Goal: Contribute content: Add original content to the website for others to see

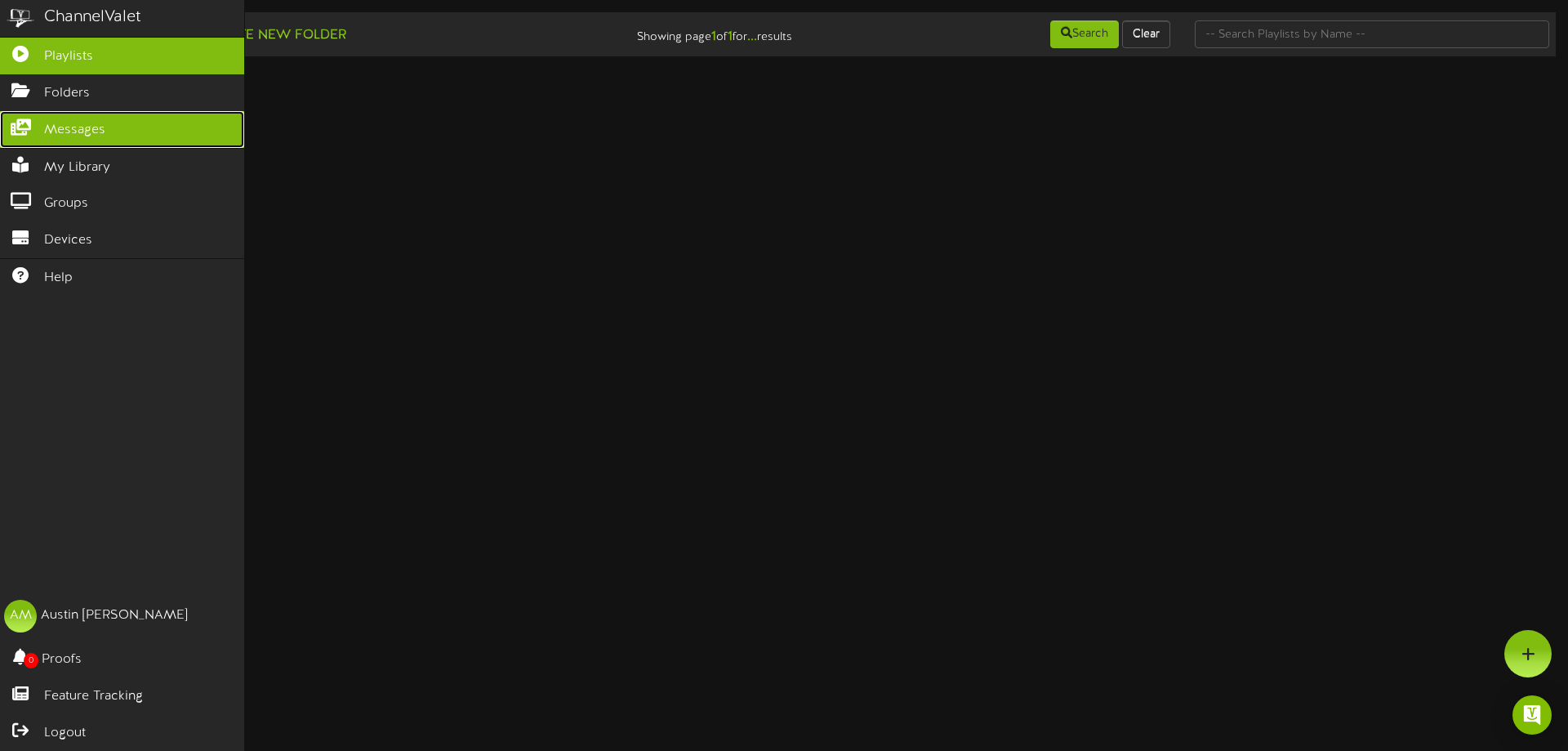
click at [26, 123] on icon at bounding box center [20, 125] width 41 height 12
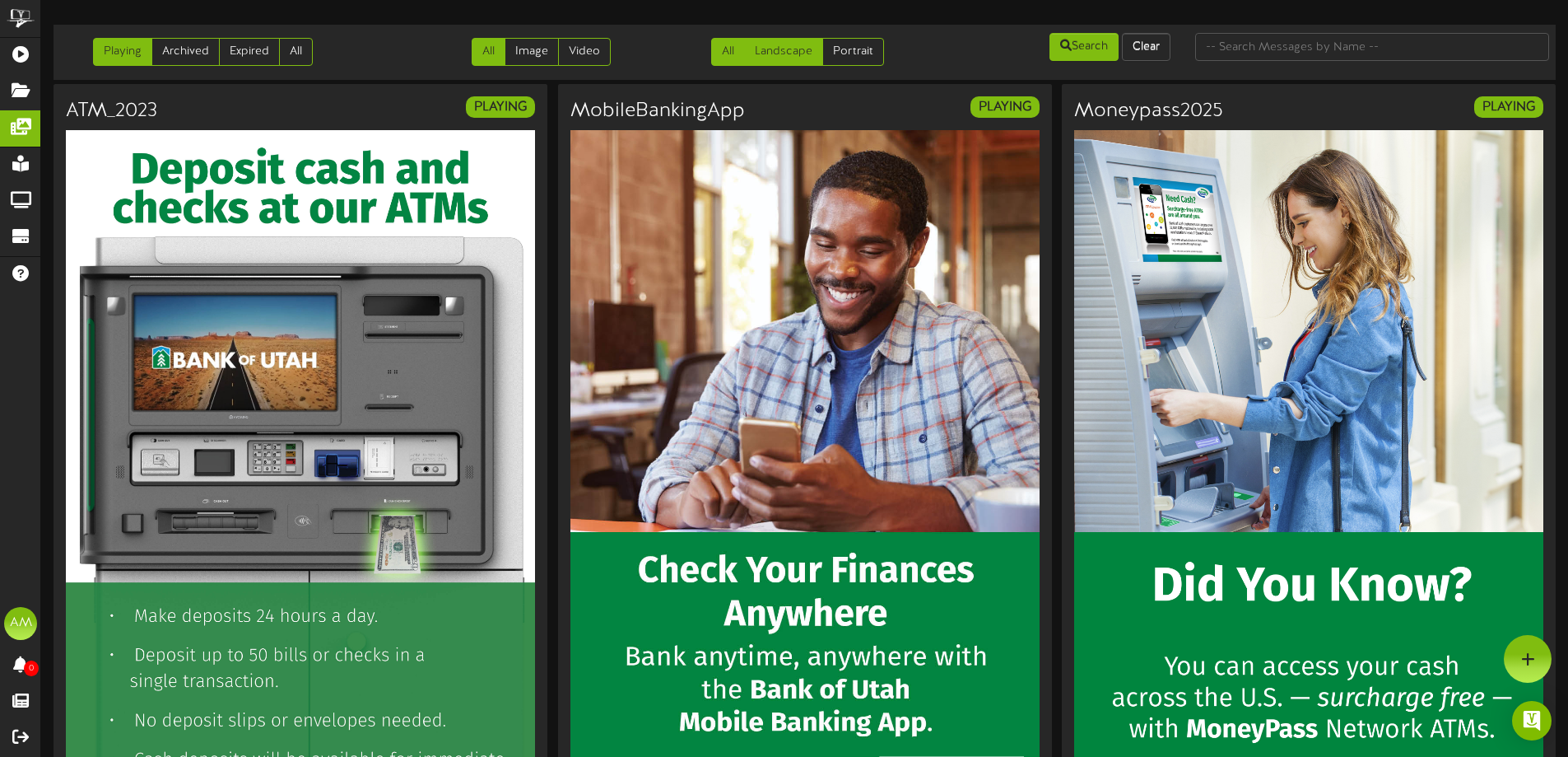
click at [768, 40] on link "Landscape" at bounding box center [784, 52] width 79 height 28
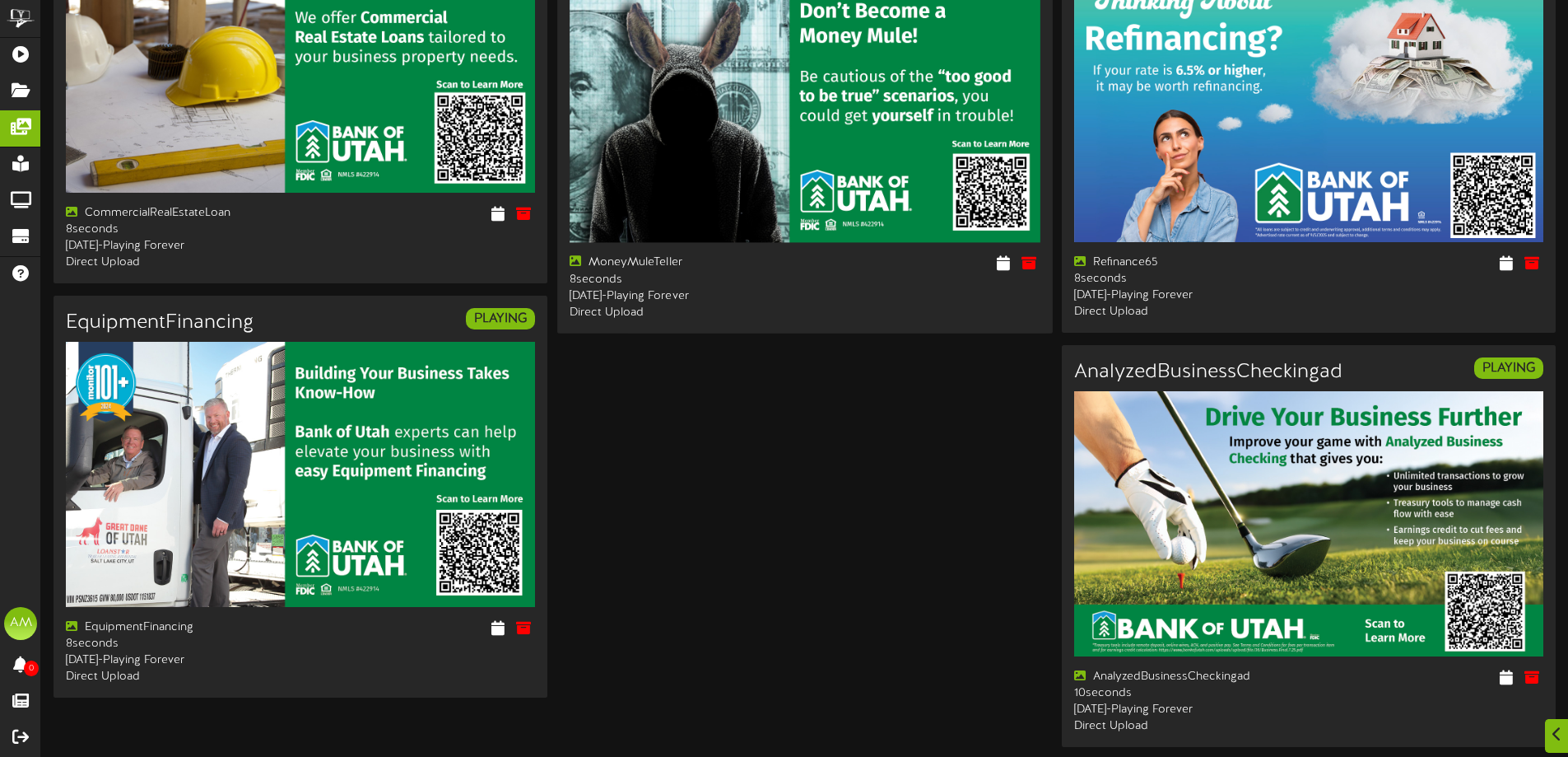
scroll to position [2278, 0]
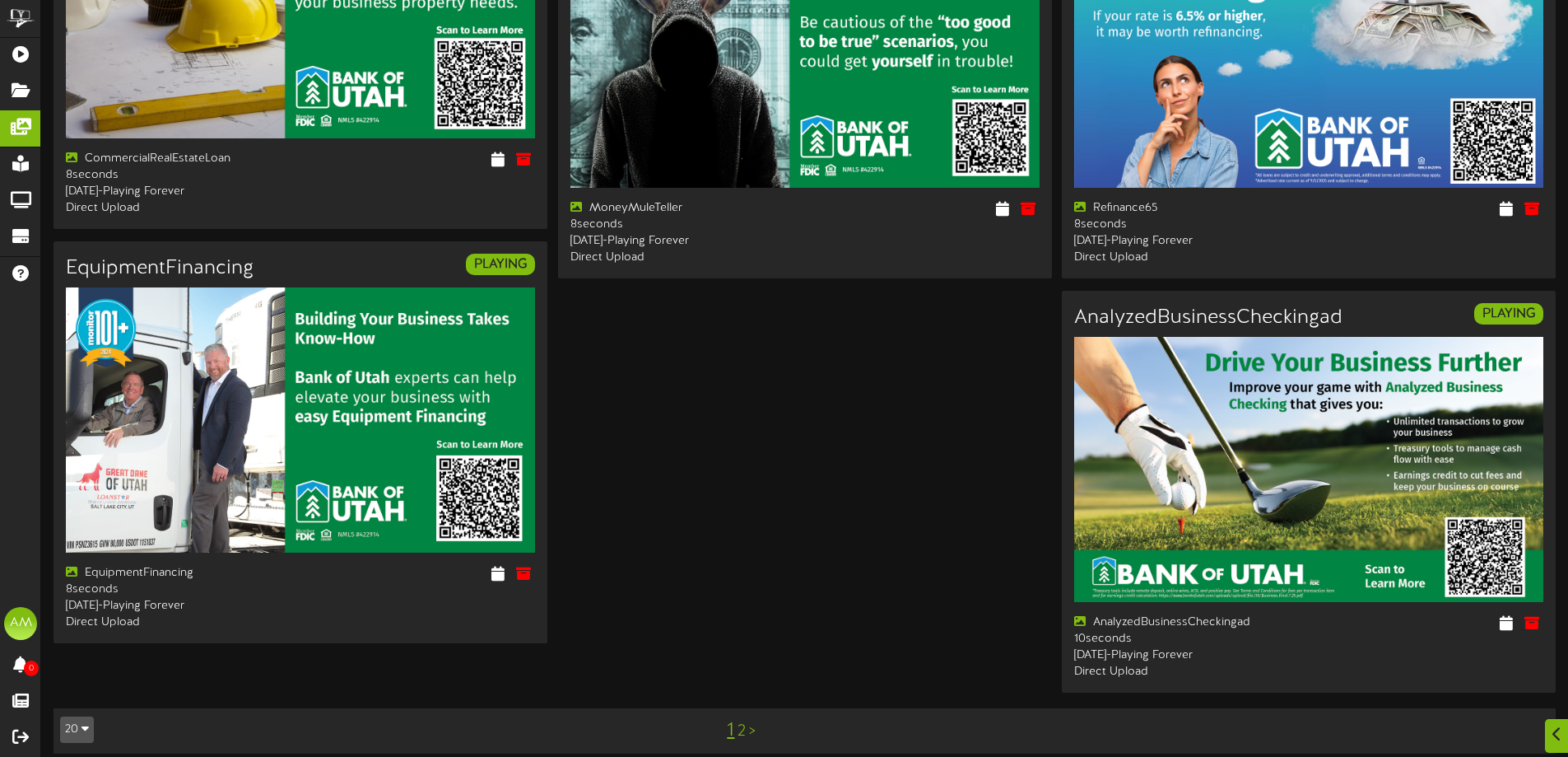
click at [738, 722] on link "2" at bounding box center [742, 730] width 9 height 18
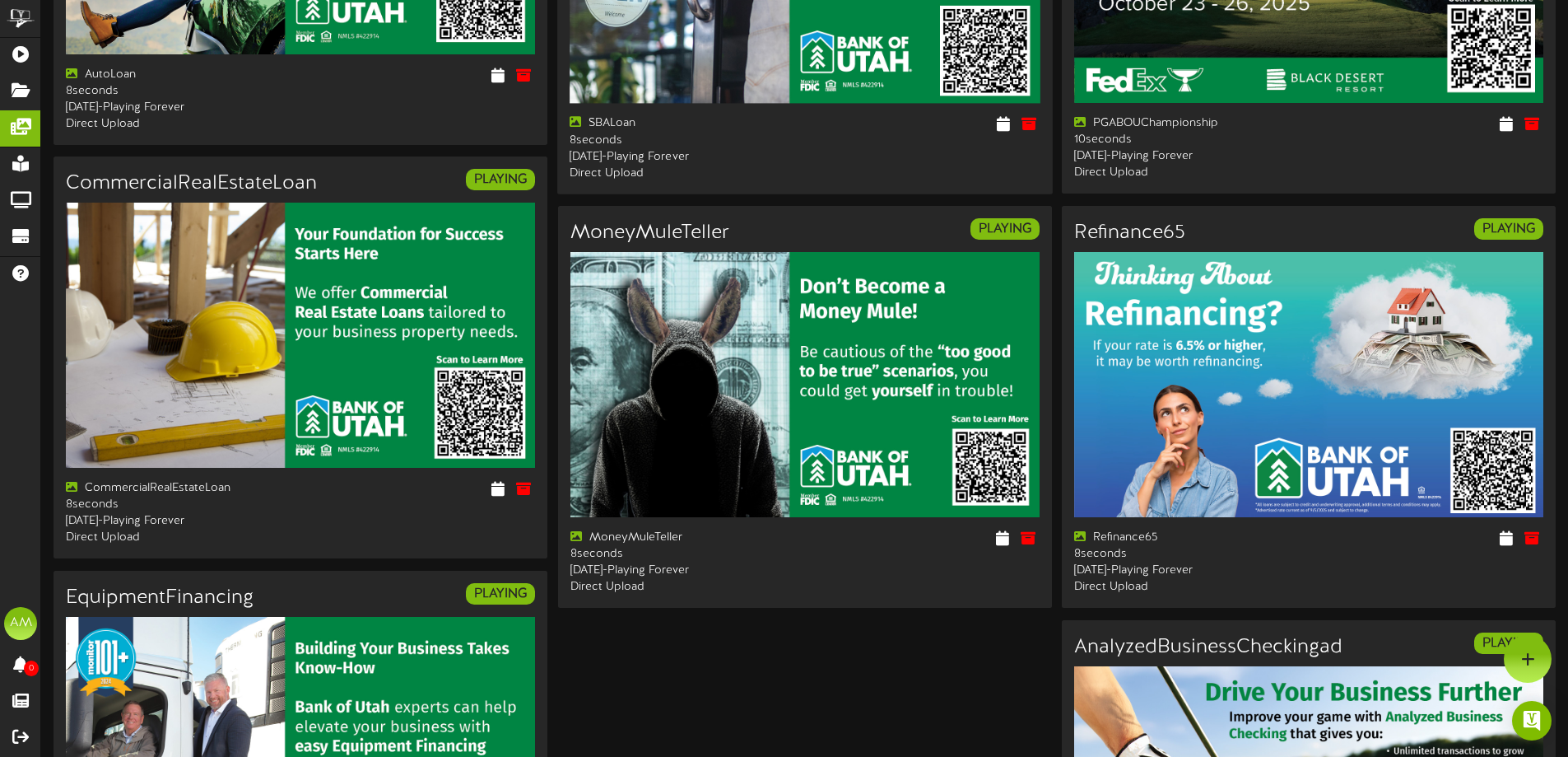
scroll to position [1454, 0]
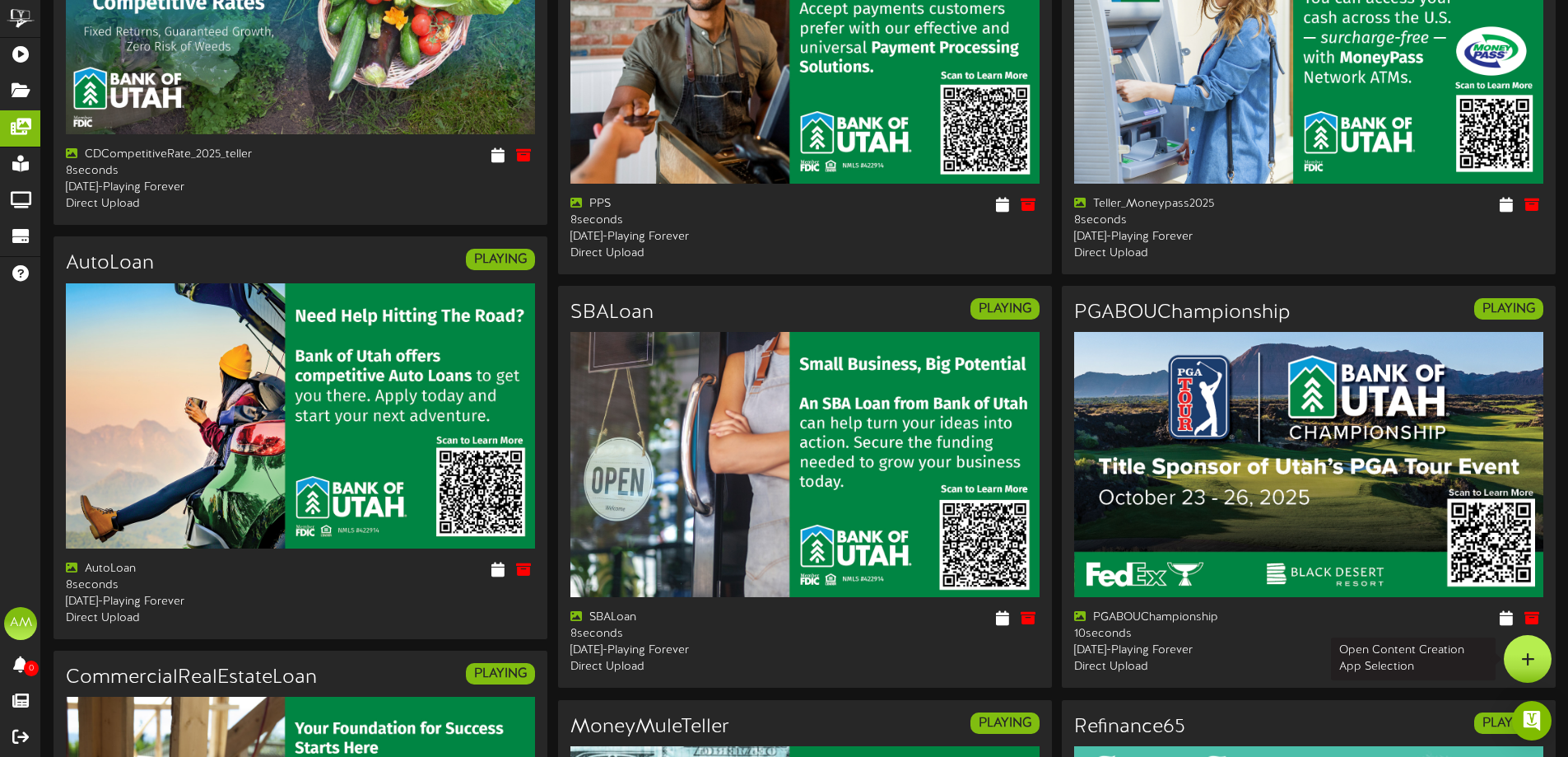
click at [1532, 662] on icon at bounding box center [1528, 658] width 14 height 15
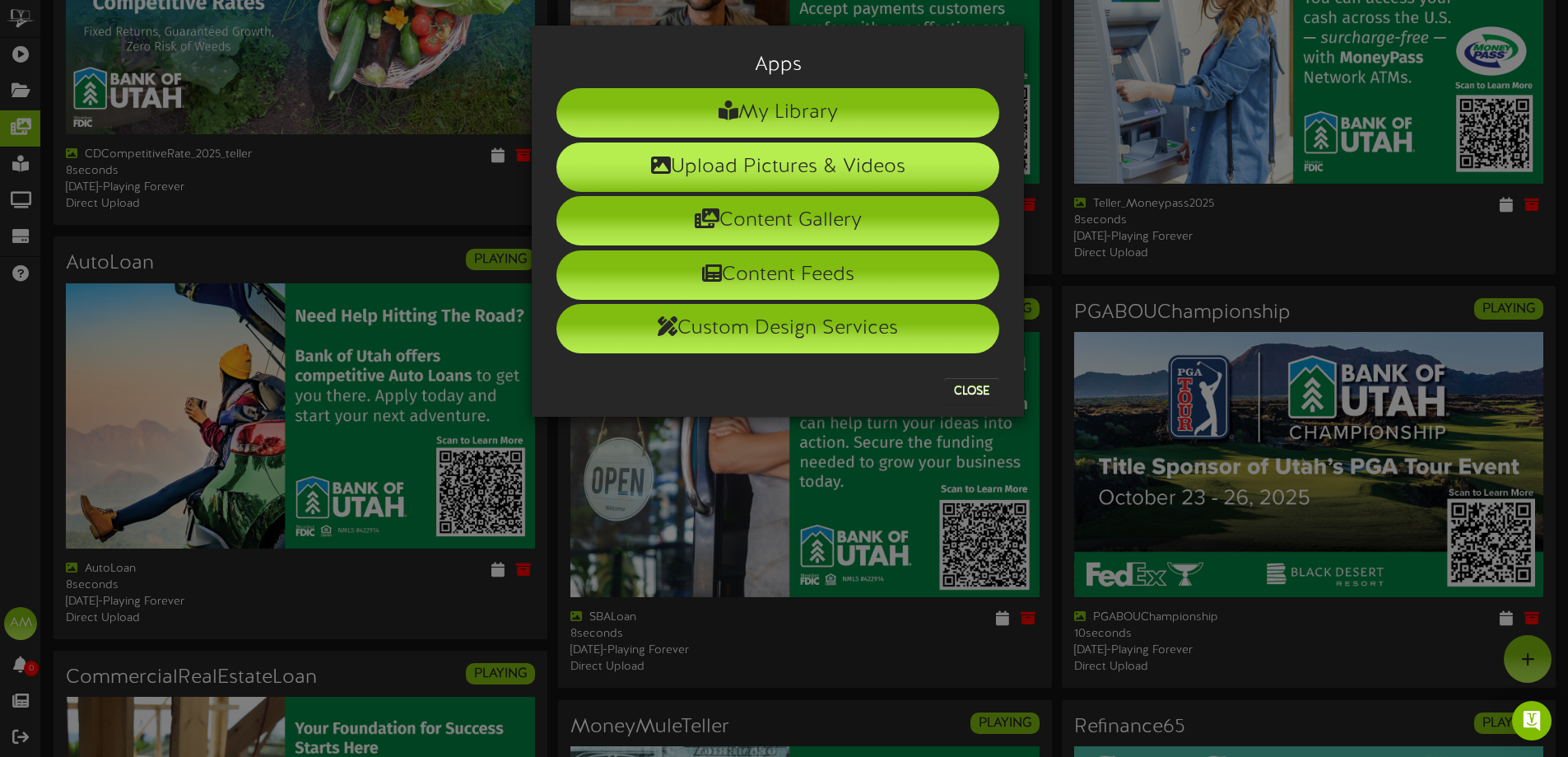
click at [780, 156] on li "Upload Pictures & Videos" at bounding box center [778, 167] width 443 height 49
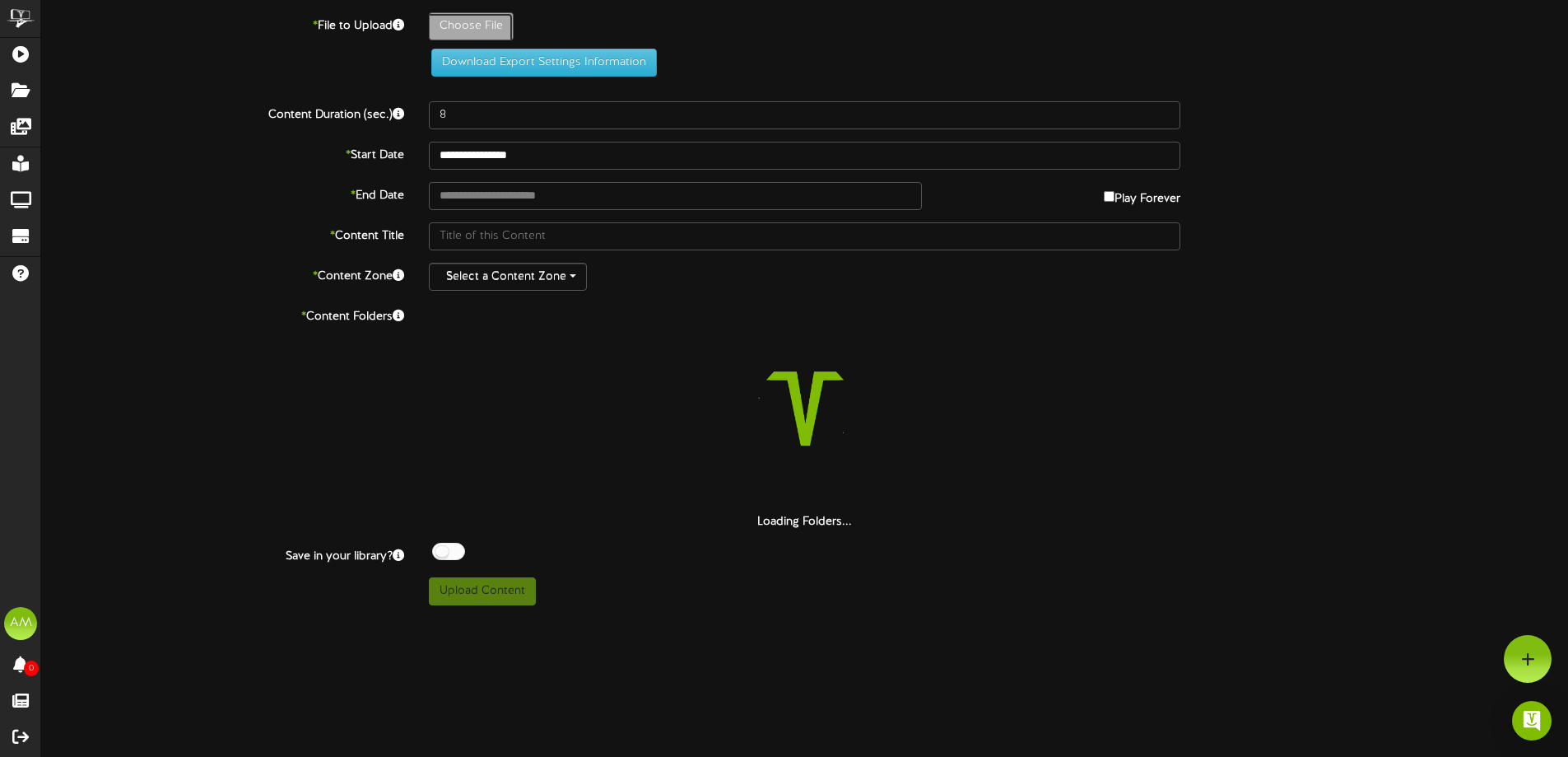
type input "**********"
type input "PGACountdown8"
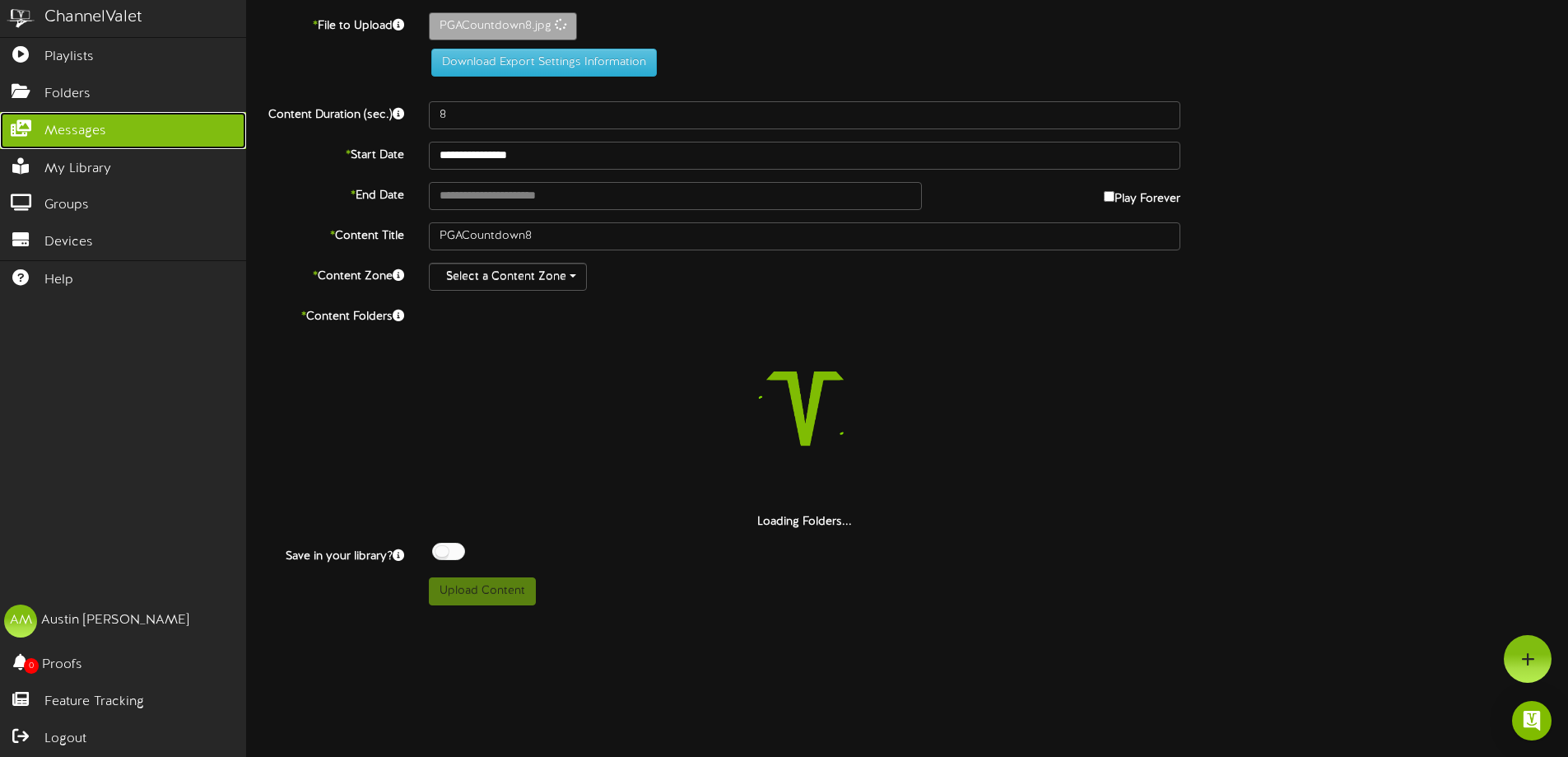
click at [28, 132] on icon at bounding box center [21, 126] width 41 height 12
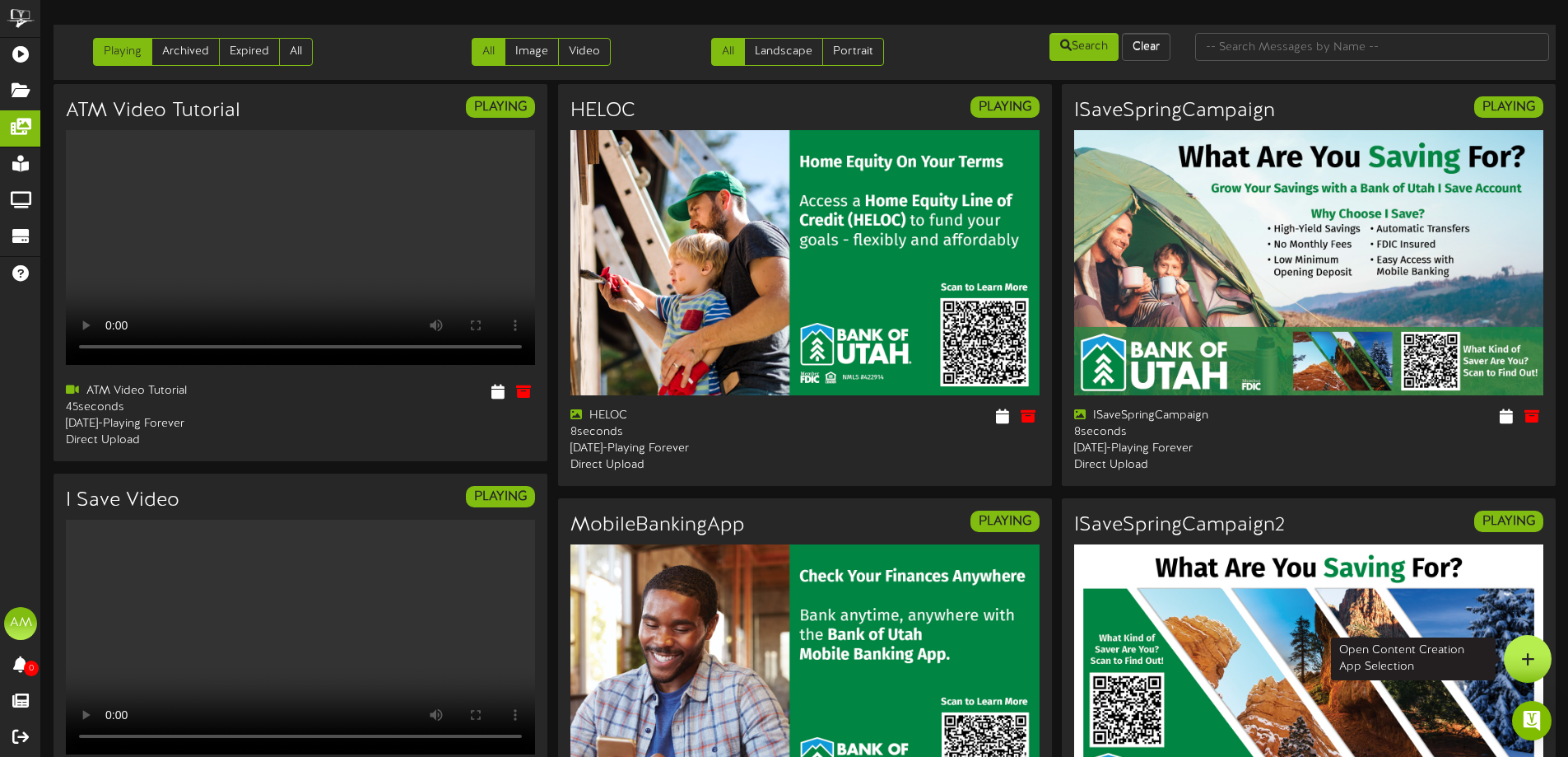
click at [1546, 657] on div at bounding box center [1528, 659] width 48 height 48
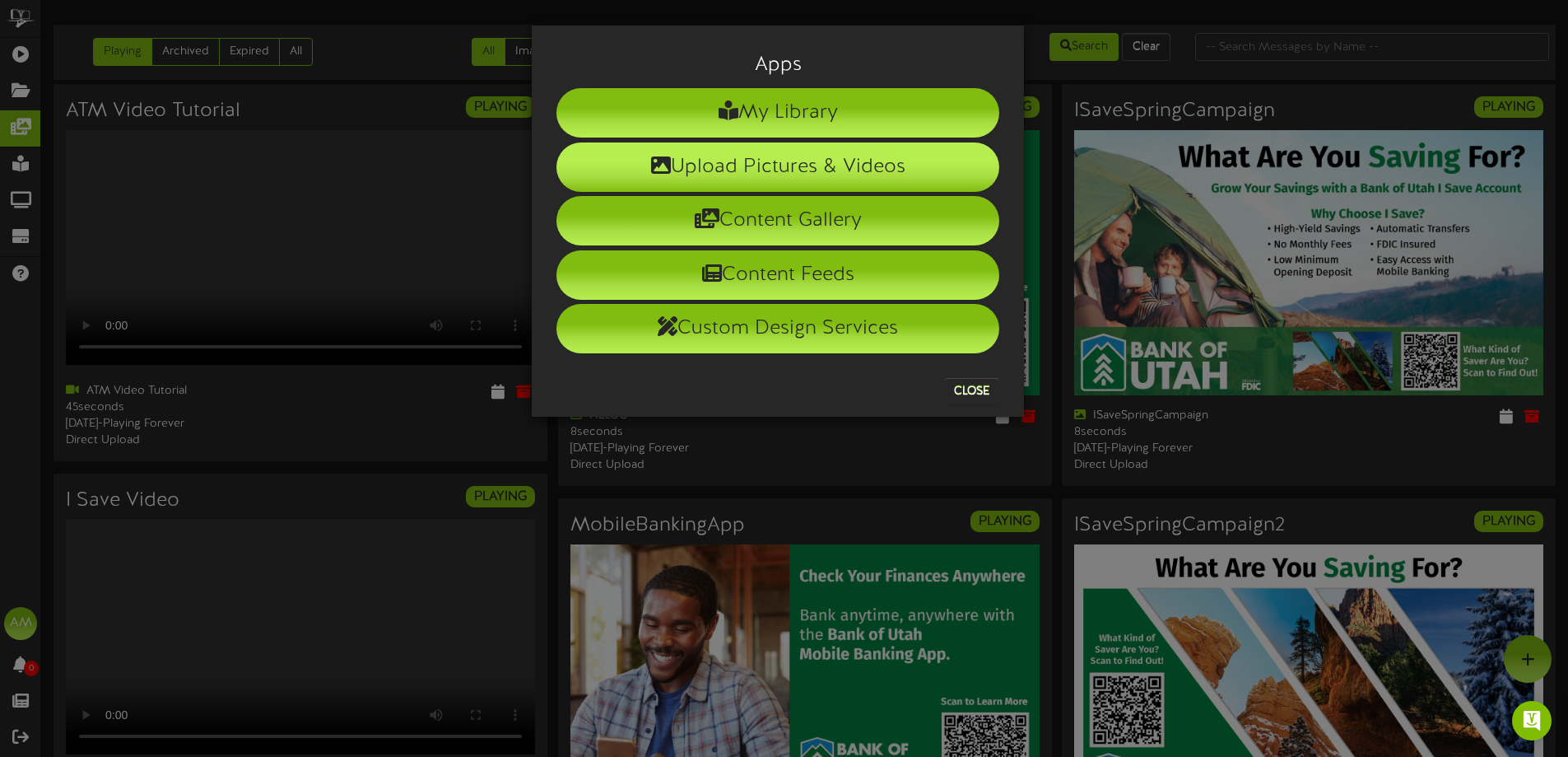
click at [786, 157] on li "Upload Pictures & Videos" at bounding box center [778, 167] width 443 height 49
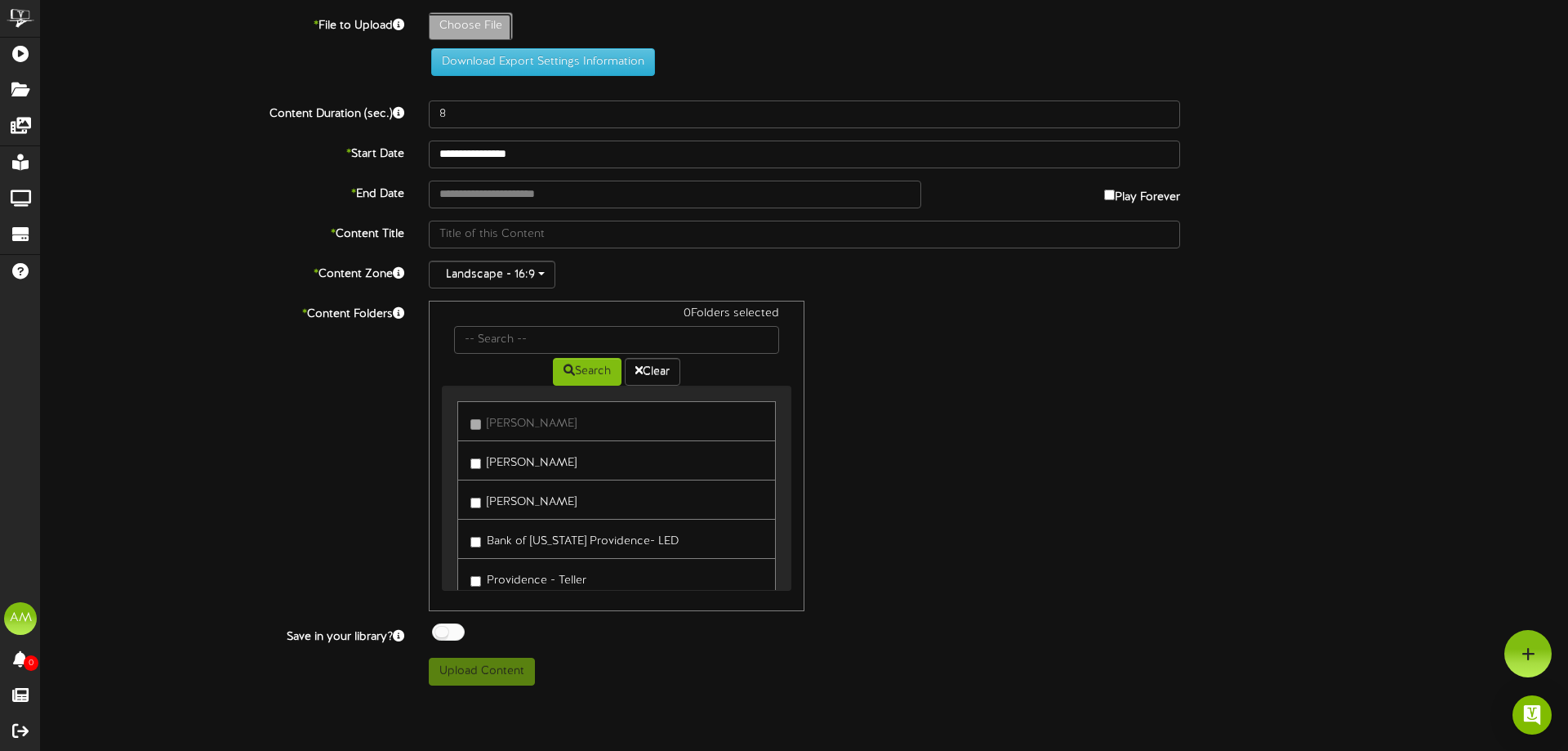
type input "**********"
type input "PGACountdown8"
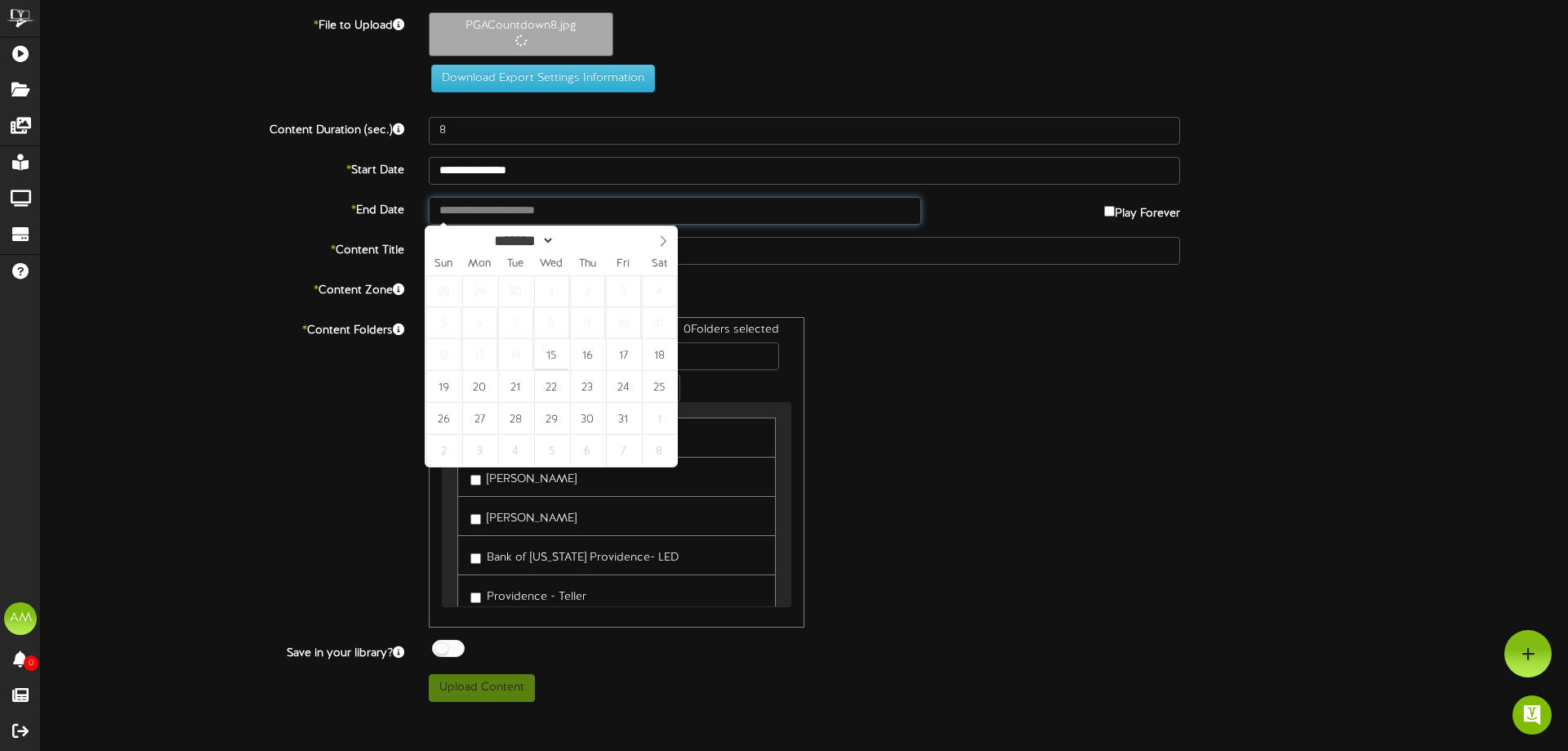
click at [472, 222] on body "ChannelValet Playlists Folders Messages My Library Groups Devices Help AM Austi…" at bounding box center [784, 357] width 1568 height 714
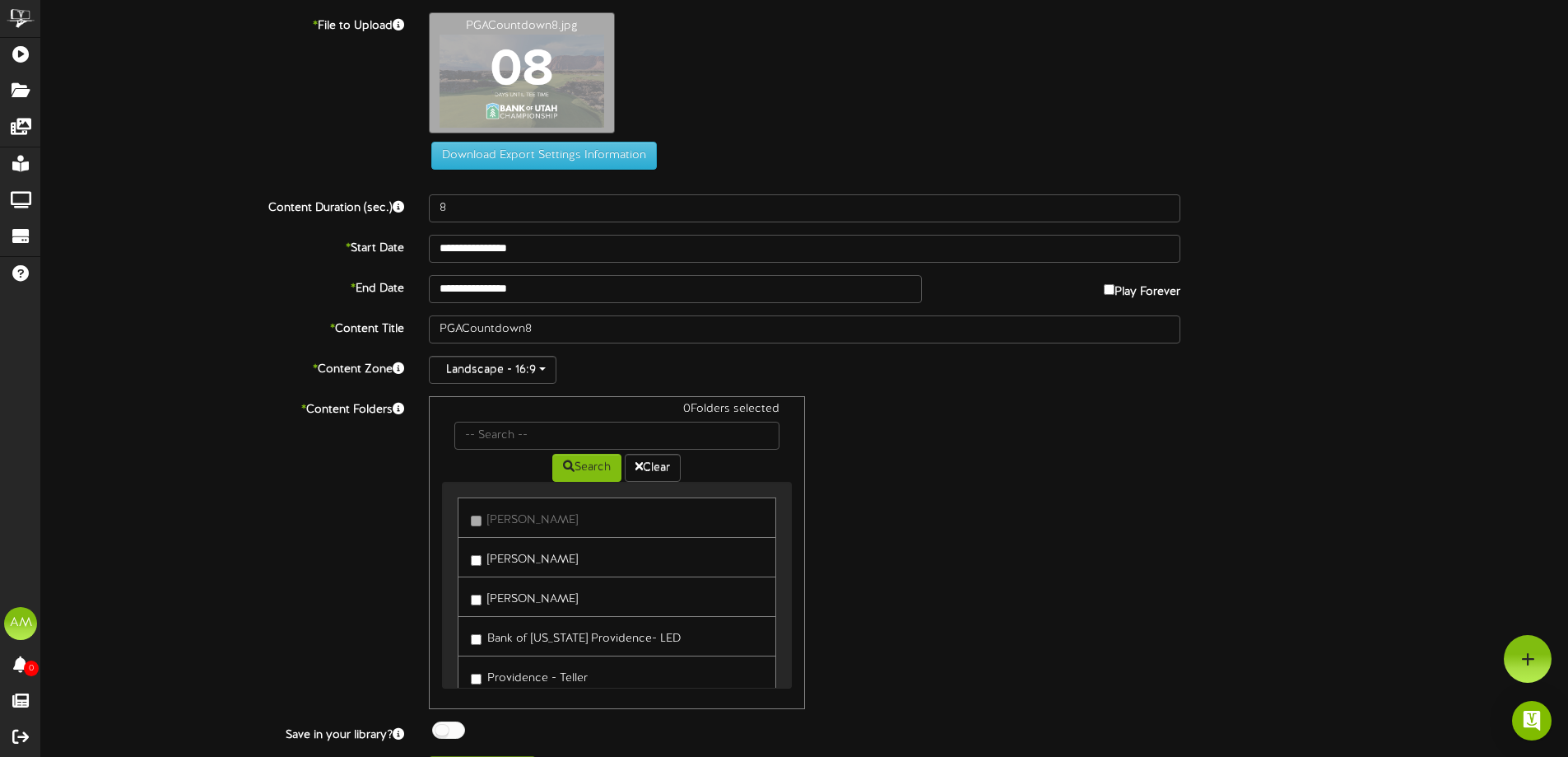
click at [506, 559] on label "Ogden - Teller" at bounding box center [525, 557] width 107 height 22
click at [518, 592] on label "Logan - Teller" at bounding box center [525, 597] width 107 height 22
click at [544, 670] on label "Providence - Teller" at bounding box center [530, 675] width 117 height 22
click at [548, 633] on label "Tremonton - Teller" at bounding box center [529, 633] width 115 height 22
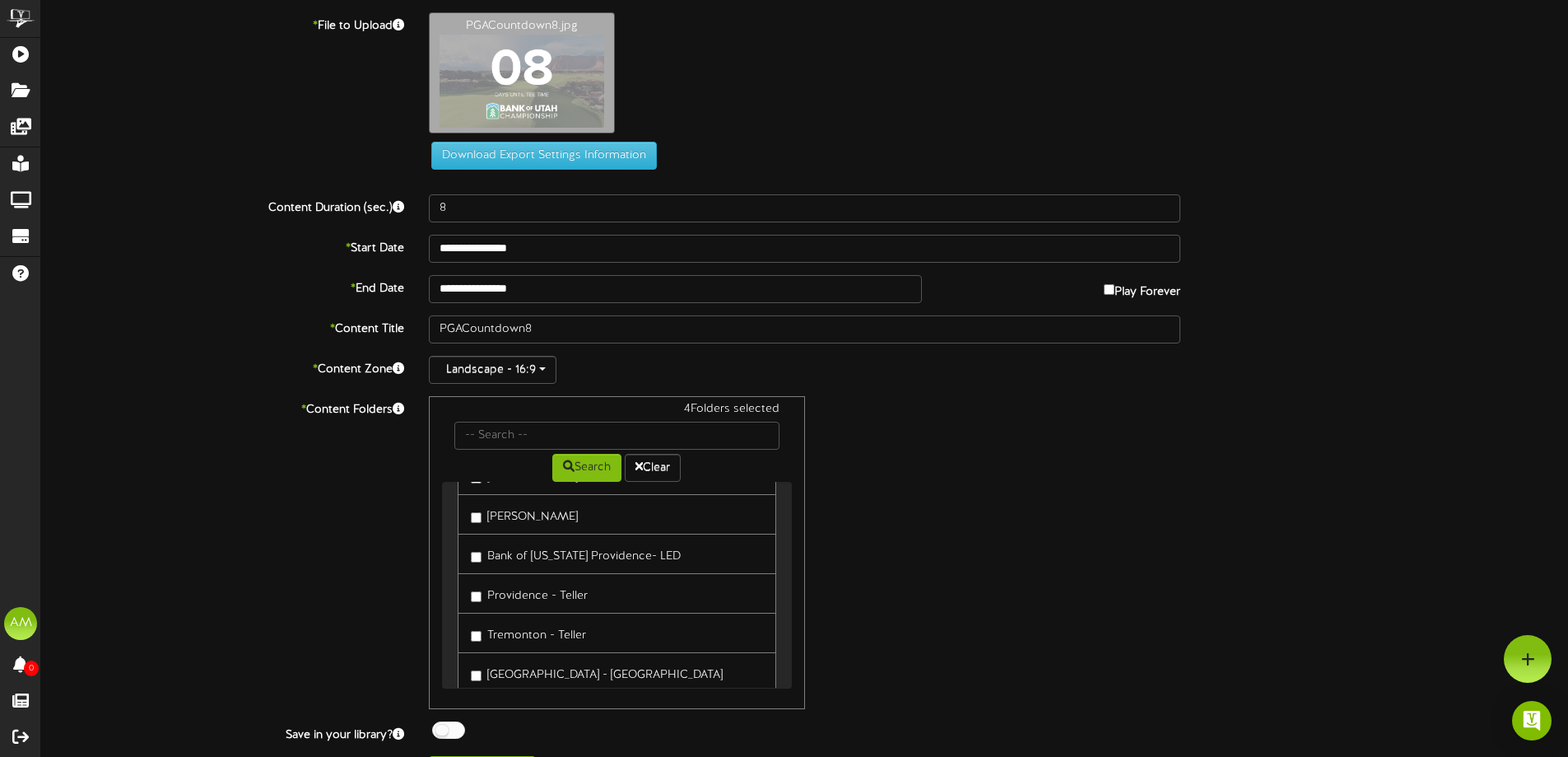
click at [560, 680] on label "Brigham City - Teller" at bounding box center [597, 673] width 252 height 22
click at [547, 589] on label "South Ogden - Teller" at bounding box center [542, 587] width 142 height 22
click at [541, 624] on label "Layton - Teller" at bounding box center [525, 626] width 107 height 22
click at [541, 666] on label "Roy - Teller" at bounding box center [525, 666] width 107 height 22
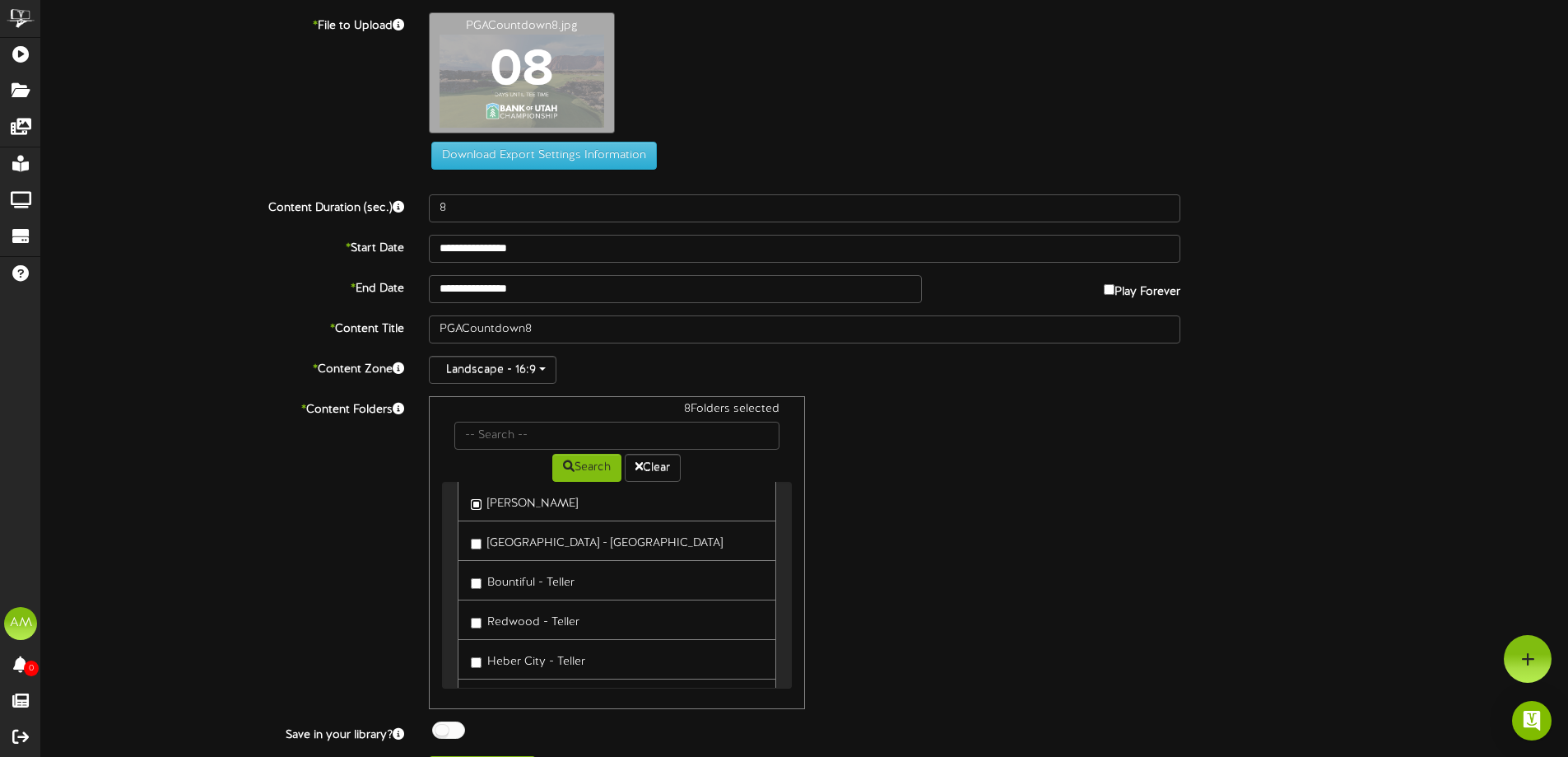
scroll to position [494, 0]
click at [529, 559] on link "Heber City - Teller" at bounding box center [616, 576] width 317 height 40
click at [535, 586] on label "Heber City - Teller" at bounding box center [528, 577] width 114 height 22
click at [528, 534] on label "Redwood - Teller" at bounding box center [526, 538] width 108 height 22
click at [524, 503] on label "Bountiful - Teller" at bounding box center [523, 498] width 104 height 22
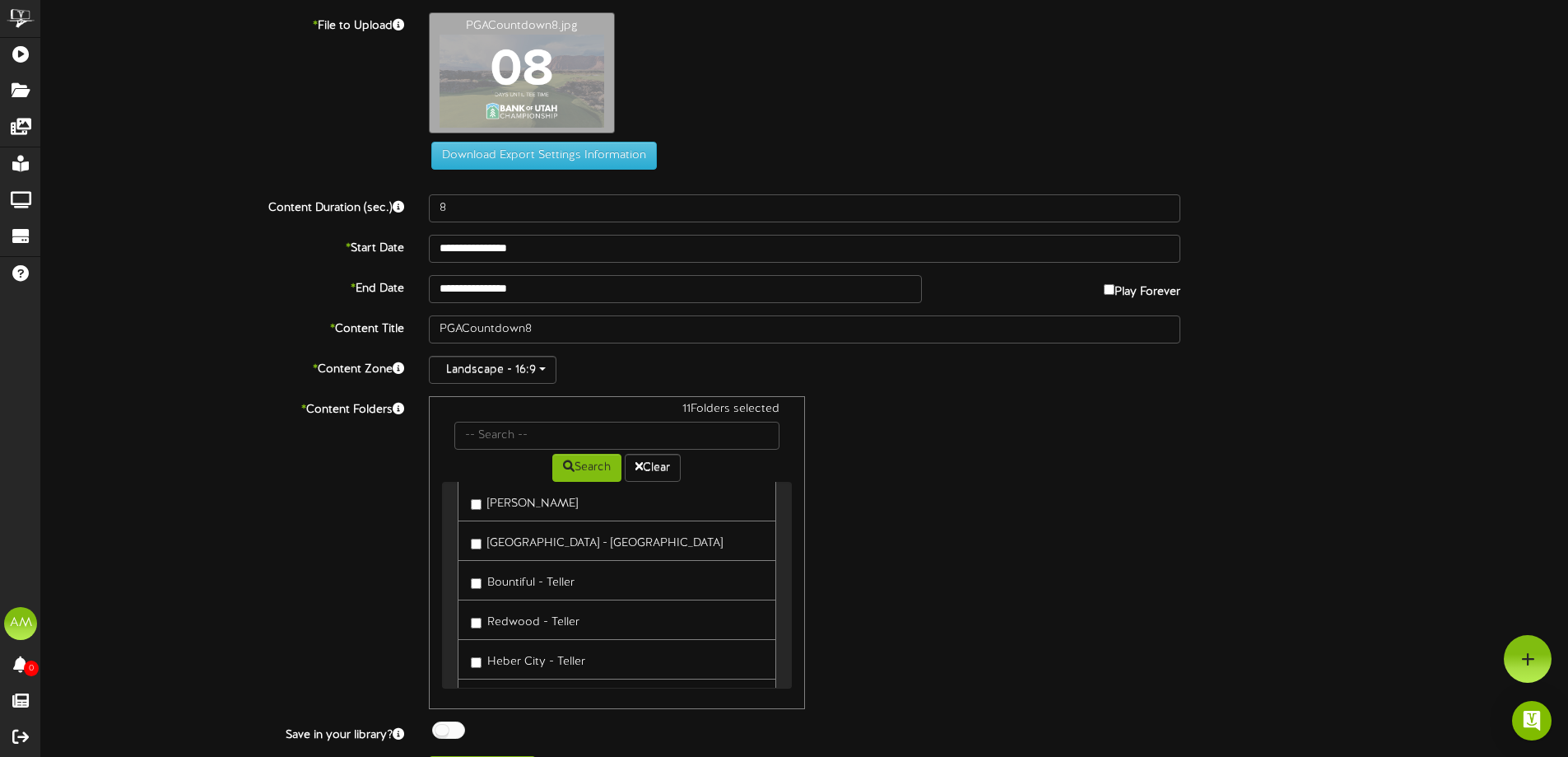
click at [524, 548] on label "City Creek - Teller" at bounding box center [597, 540] width 252 height 22
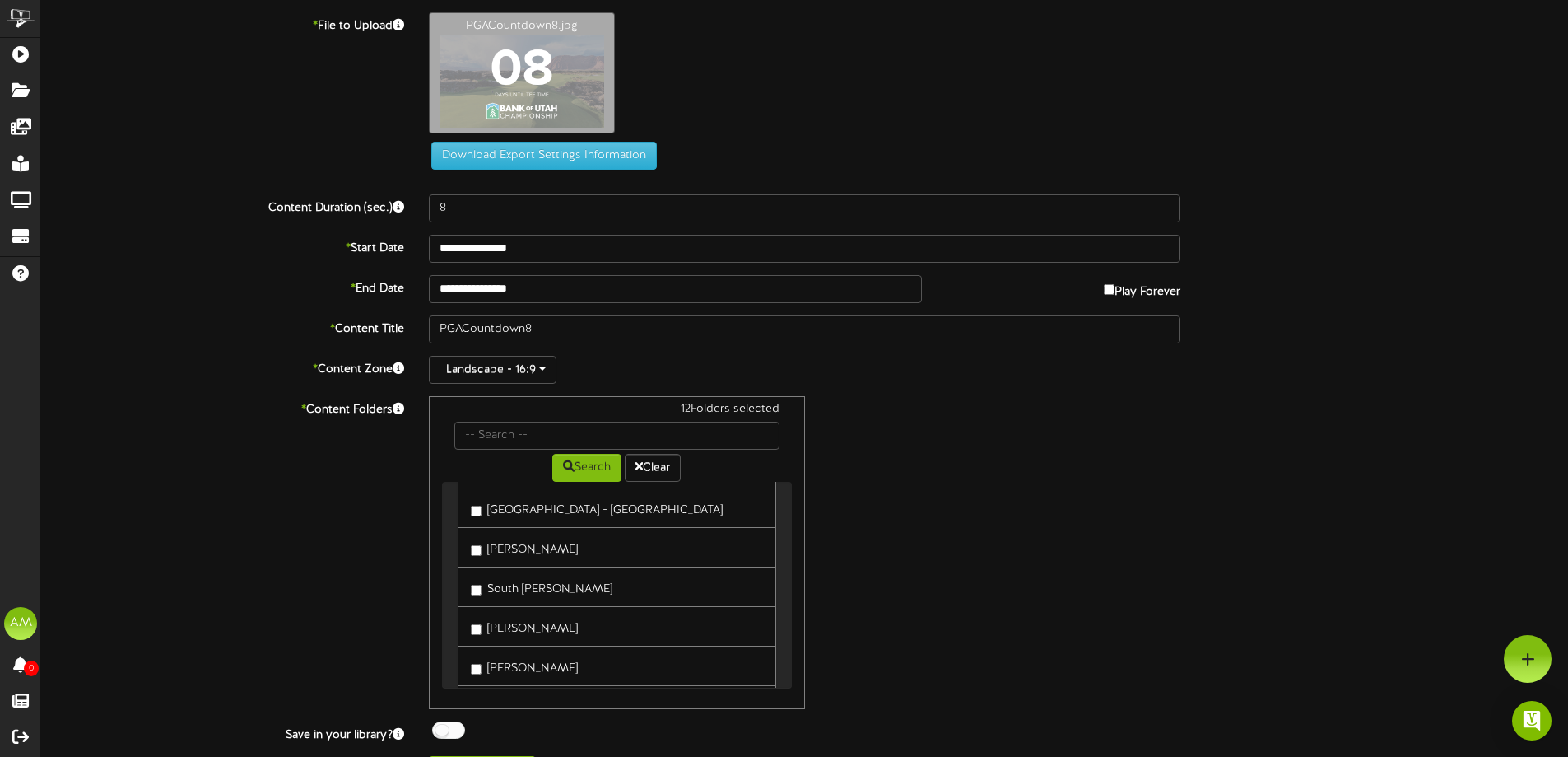
click at [563, 551] on label "Ben Lomond Teller" at bounding box center [525, 547] width 107 height 22
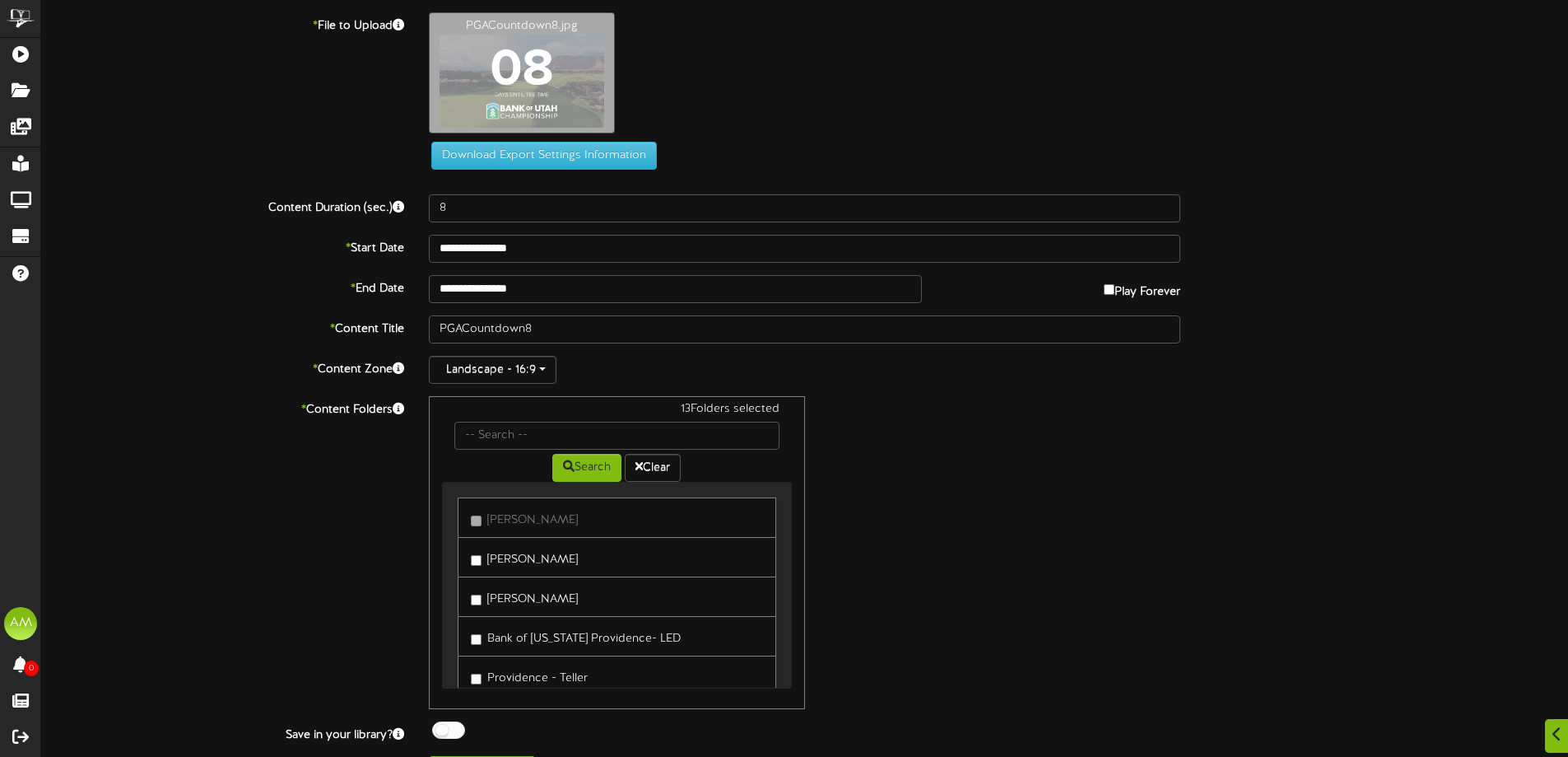
scroll to position [40, 0]
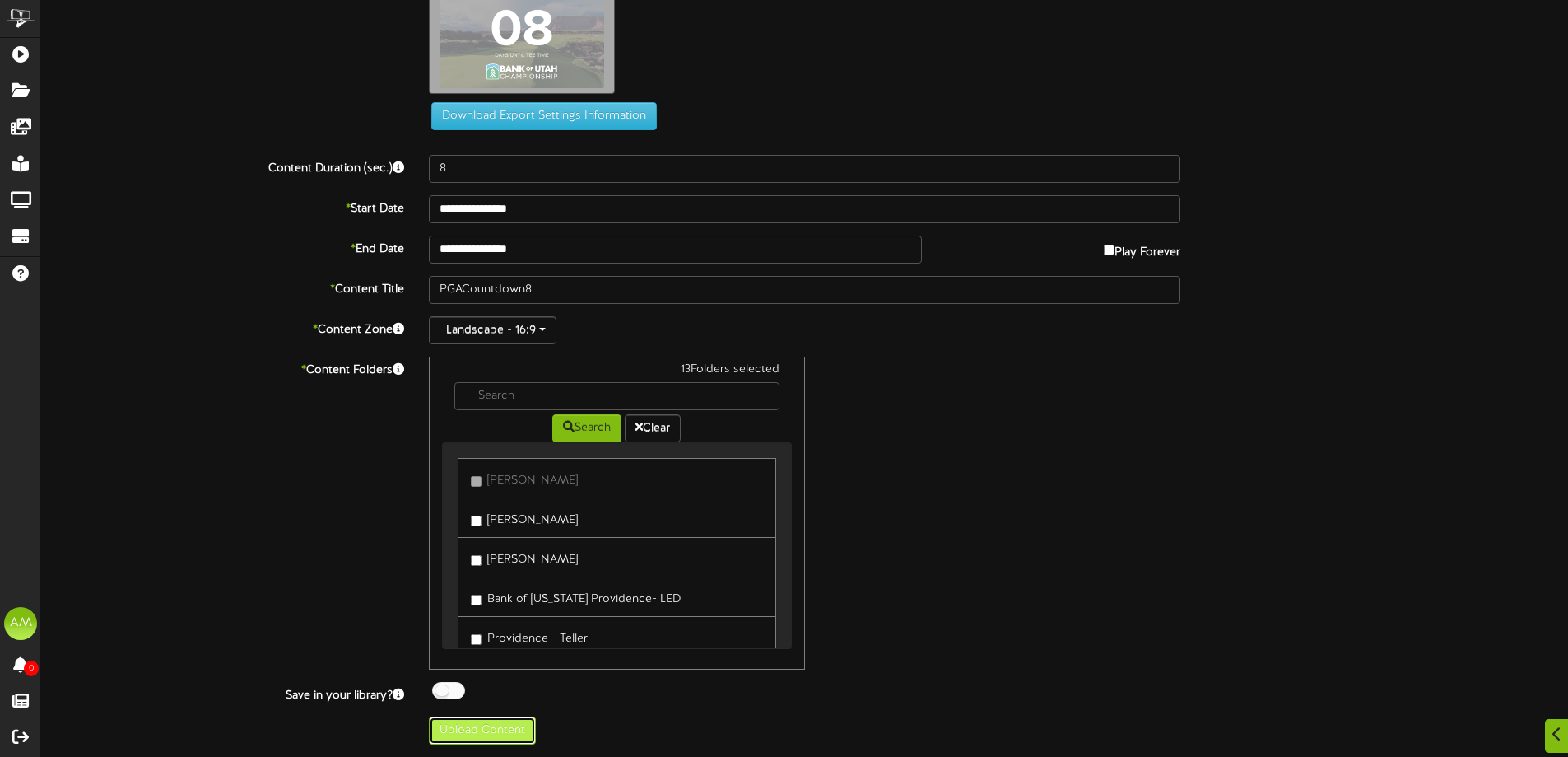
click at [446, 730] on button "Upload Content" at bounding box center [483, 730] width 107 height 28
type input "**********"
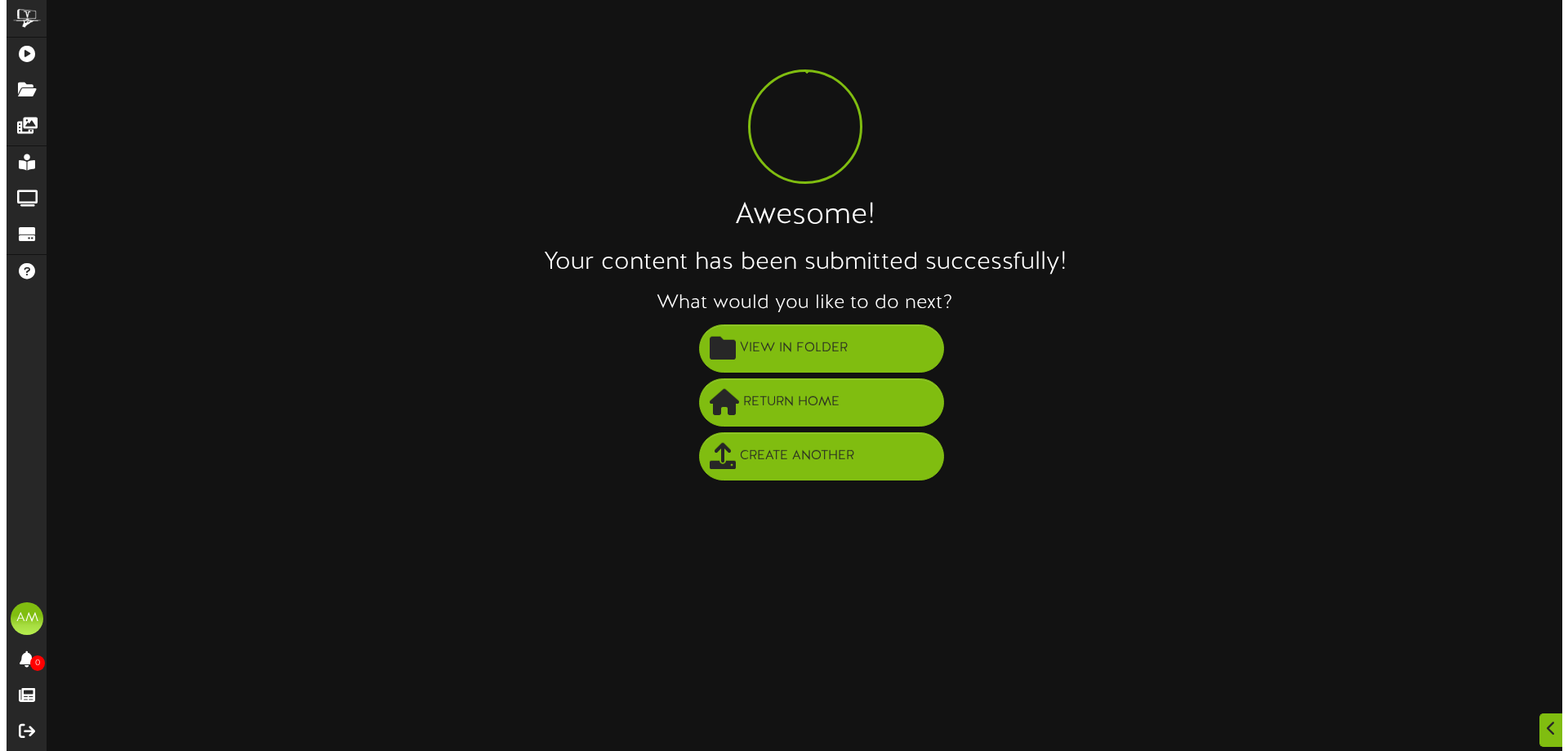
scroll to position [0, 0]
